Goal: Transaction & Acquisition: Purchase product/service

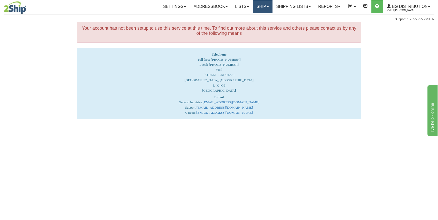
click at [266, 6] on link "Ship" at bounding box center [263, 6] width 20 height 13
click at [256, 16] on link "Ship Screen" at bounding box center [252, 17] width 40 height 7
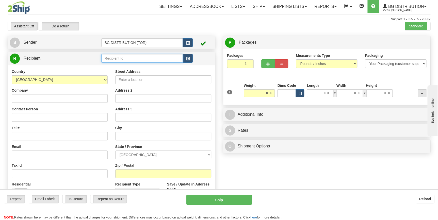
click at [144, 59] on input "text" at bounding box center [142, 58] width 82 height 9
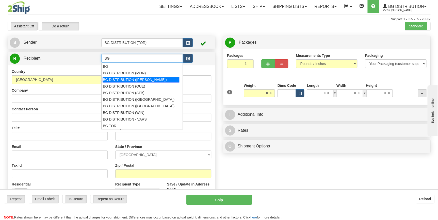
click at [135, 78] on div "BG DISTRIBUTION ([PERSON_NAME])" at bounding box center [141, 80] width 77 height 6
type input "BG DISTRIBUTION ([PERSON_NAME])"
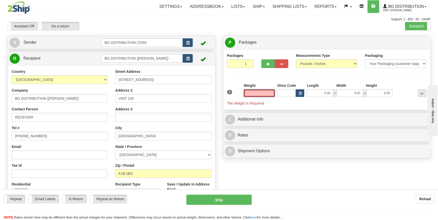
click at [271, 92] on input "text" at bounding box center [259, 93] width 31 height 8
type input "0.00"
click at [262, 65] on button "button" at bounding box center [267, 63] width 13 height 9
click at [266, 64] on button "button" at bounding box center [267, 63] width 13 height 9
type input "3"
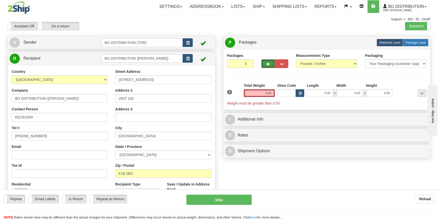
click at [417, 42] on span "Package Level" at bounding box center [416, 43] width 20 height 4
radio input "true"
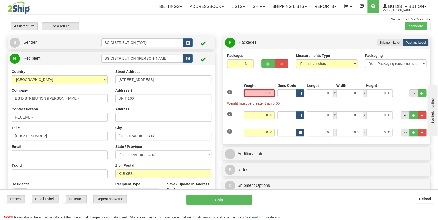
drag, startPoint x: 263, startPoint y: 92, endPoint x: 282, endPoint y: 92, distance: 18.3
click at [282, 92] on div "1 Weight 0.00 Dims Code 0.00" at bounding box center [327, 94] width 202 height 23
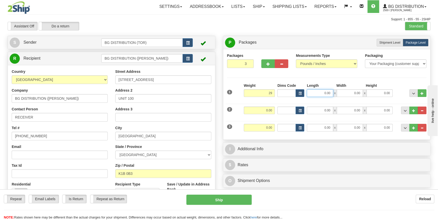
type input "29.00"
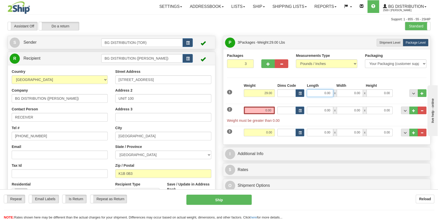
click at [316, 93] on input "0.00" at bounding box center [320, 93] width 26 height 8
type input "11.00"
click at [353, 93] on input "0.00" at bounding box center [350, 93] width 26 height 8
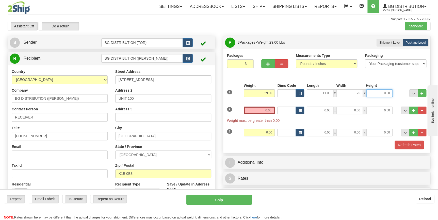
type input "25.00"
click at [380, 91] on input "0.00" at bounding box center [379, 93] width 26 height 8
type input "12.00"
click at [255, 111] on input "0.00" at bounding box center [259, 111] width 31 height 8
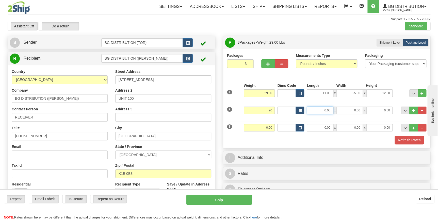
click at [319, 110] on input "0.00" at bounding box center [320, 111] width 26 height 8
type input "20.00"
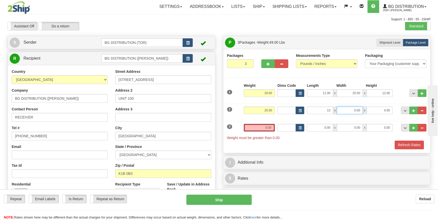
type input "13.00"
click at [345, 108] on input "0.00" at bounding box center [350, 111] width 26 height 8
type input "16.00"
click at [381, 111] on input "0.00" at bounding box center [379, 111] width 26 height 8
type input "11.00"
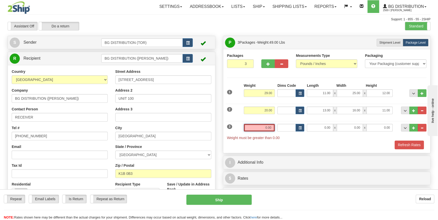
click at [264, 128] on input "0.00" at bounding box center [259, 128] width 31 height 8
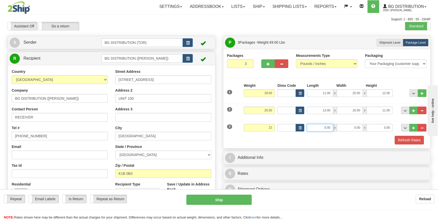
click at [317, 127] on input "0.00" at bounding box center [320, 128] width 26 height 8
type input "22.00"
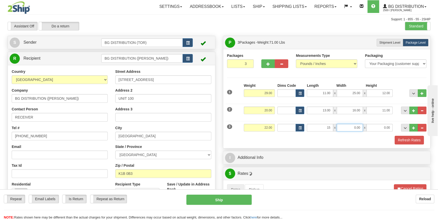
type input "15.00"
click at [352, 128] on input "0.00" at bounding box center [350, 128] width 26 height 8
type input "17.00"
click at [374, 128] on input "0.00" at bounding box center [379, 128] width 26 height 8
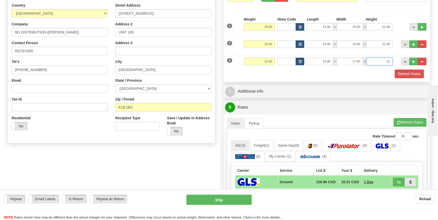
scroll to position [69, 0]
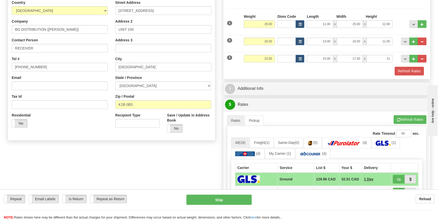
type input "11.00"
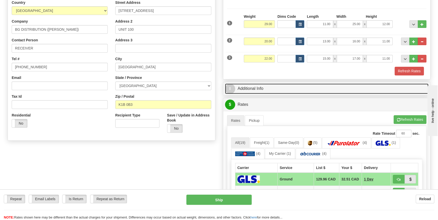
click at [255, 89] on link "I Additional Info" at bounding box center [327, 89] width 204 height 10
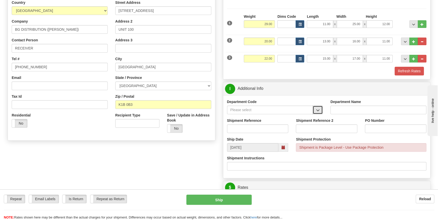
click at [317, 111] on span "button" at bounding box center [318, 110] width 4 height 3
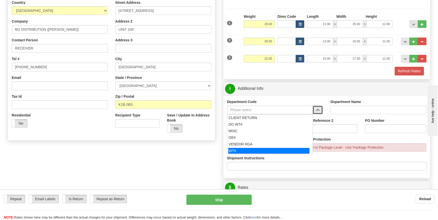
click at [237, 151] on div "WT#" at bounding box center [268, 151] width 81 height 6
type input "WT#"
type input "WAREHOUSE TRANSFERS"
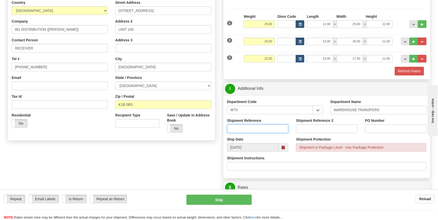
click at [270, 132] on input "Shipment Reference" at bounding box center [257, 128] width 61 height 9
type input "166605-00"
click at [374, 129] on input "PO Number" at bounding box center [395, 128] width 61 height 9
type input "[GEOGRAPHIC_DATA]"
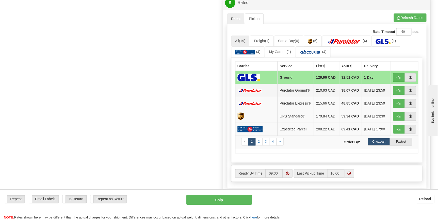
scroll to position [231, 0]
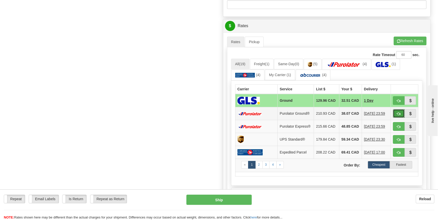
click at [395, 115] on button "button" at bounding box center [399, 113] width 12 height 9
type input "260"
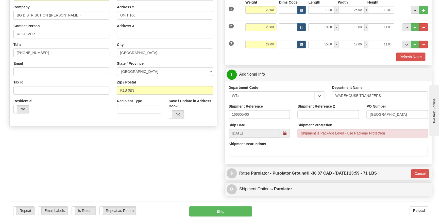
scroll to position [107, 0]
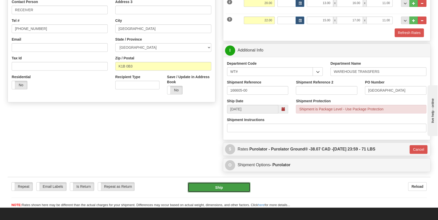
click at [233, 186] on button "Ship" at bounding box center [219, 187] width 63 height 10
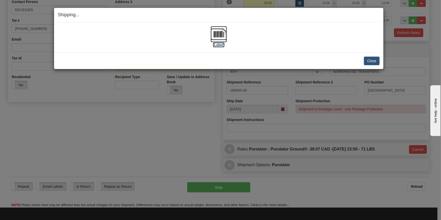
click at [218, 39] on img at bounding box center [219, 34] width 16 height 16
